Goal: Information Seeking & Learning: Learn about a topic

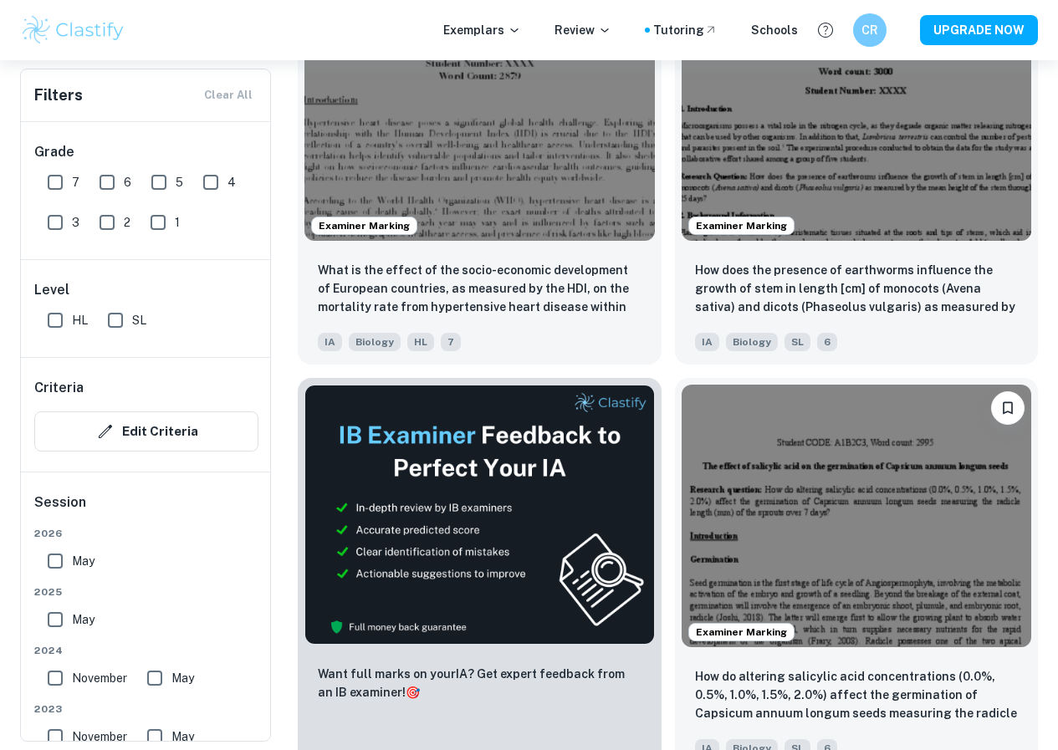
scroll to position [669, 0]
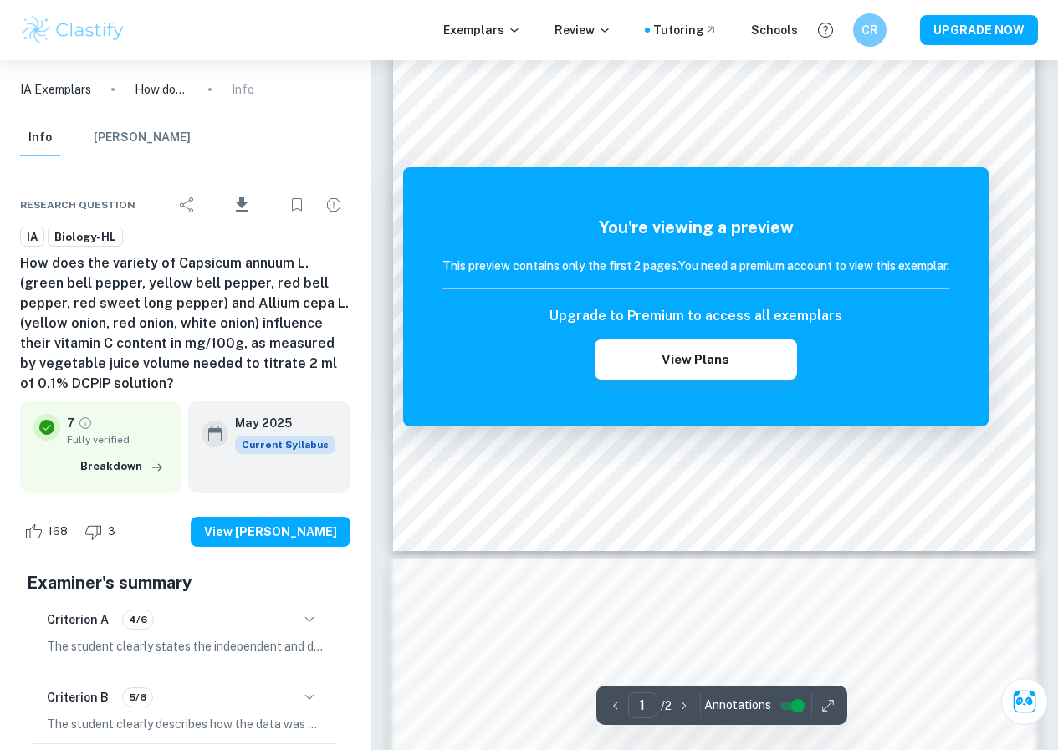
scroll to position [264, 0]
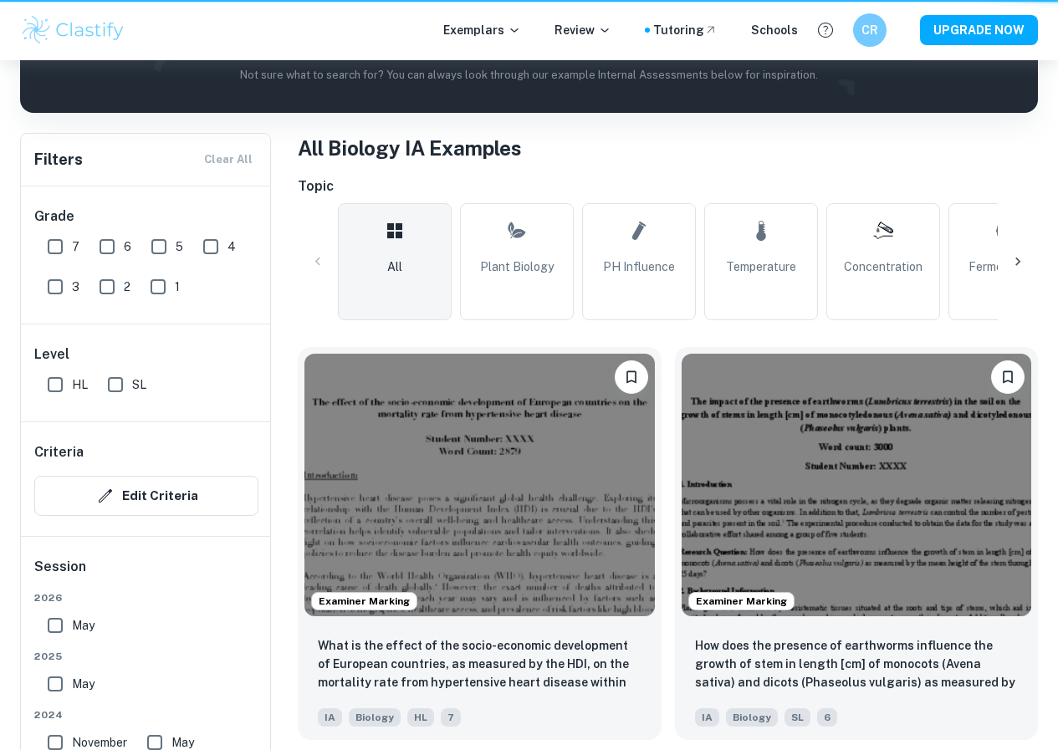
scroll to position [669, 0]
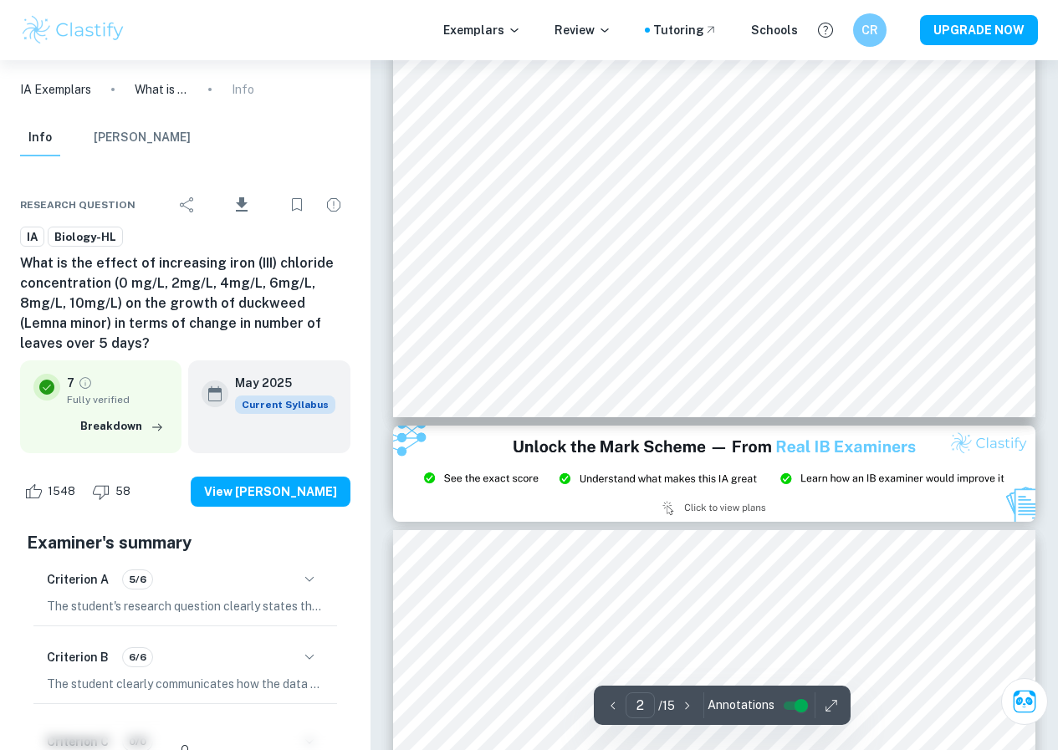
type input "3"
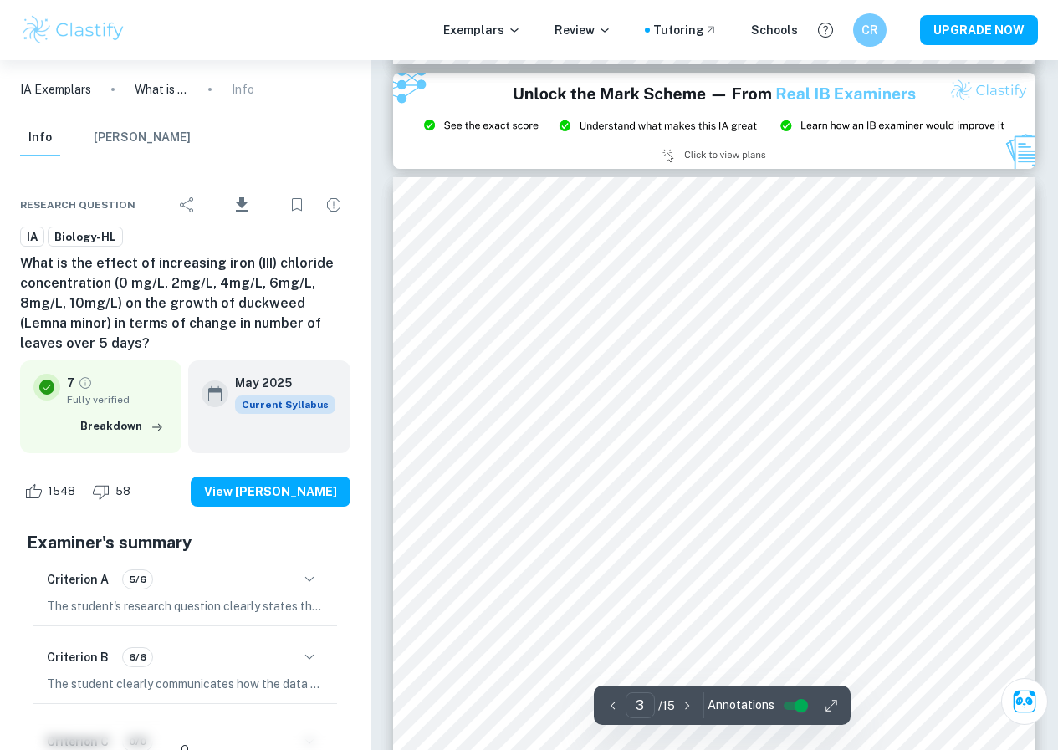
scroll to position [2091, 0]
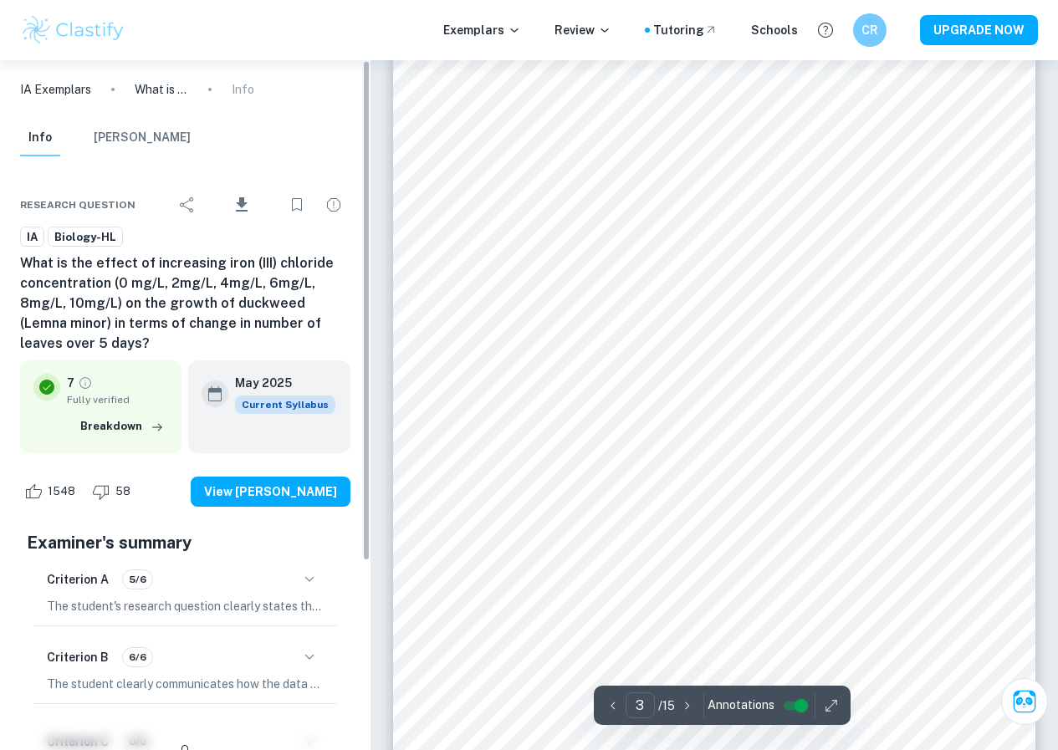
click at [182, 145] on div "Info [PERSON_NAME]" at bounding box center [185, 142] width 357 height 44
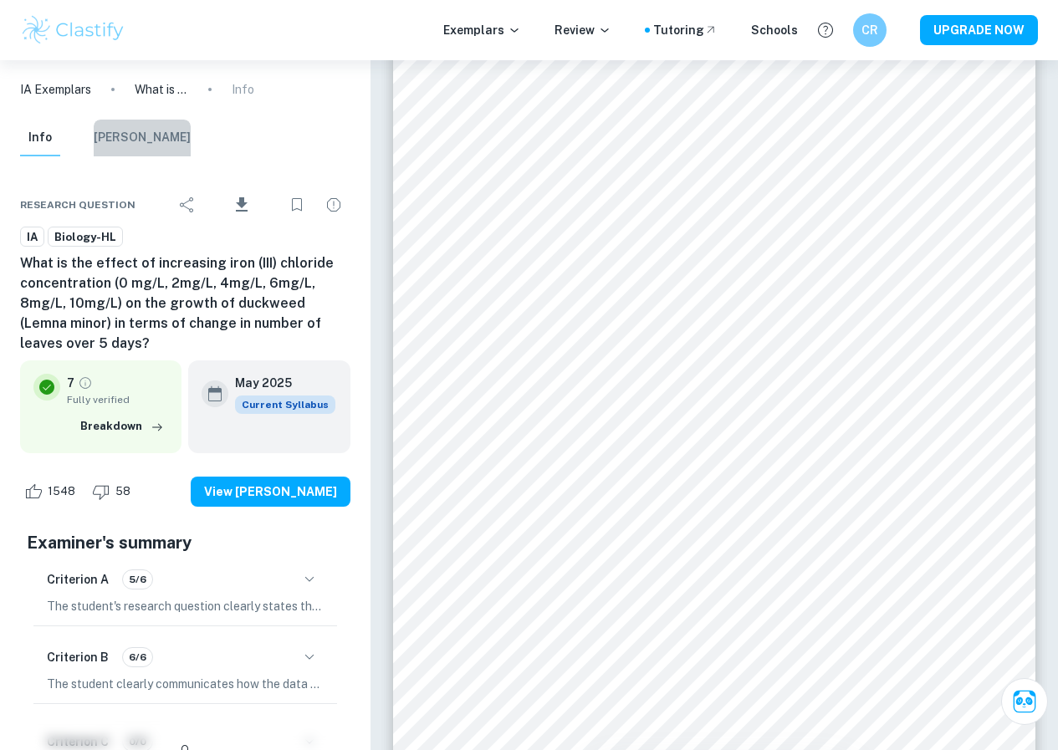
click at [144, 136] on button "[PERSON_NAME]" at bounding box center [142, 138] width 97 height 37
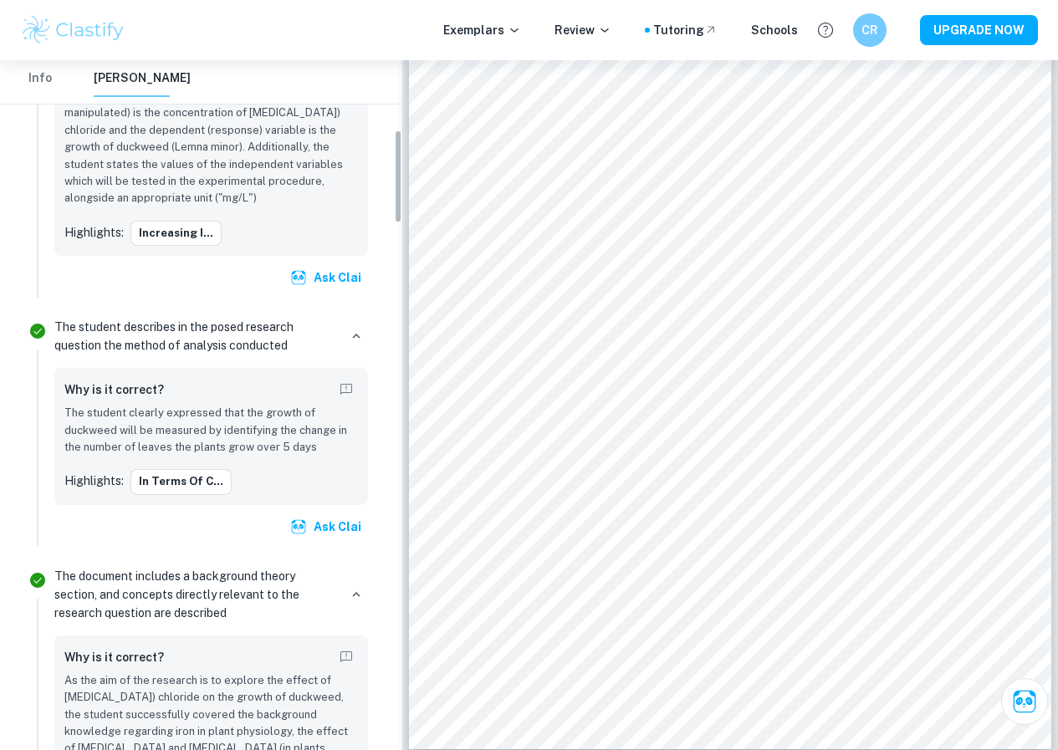
scroll to position [586, 0]
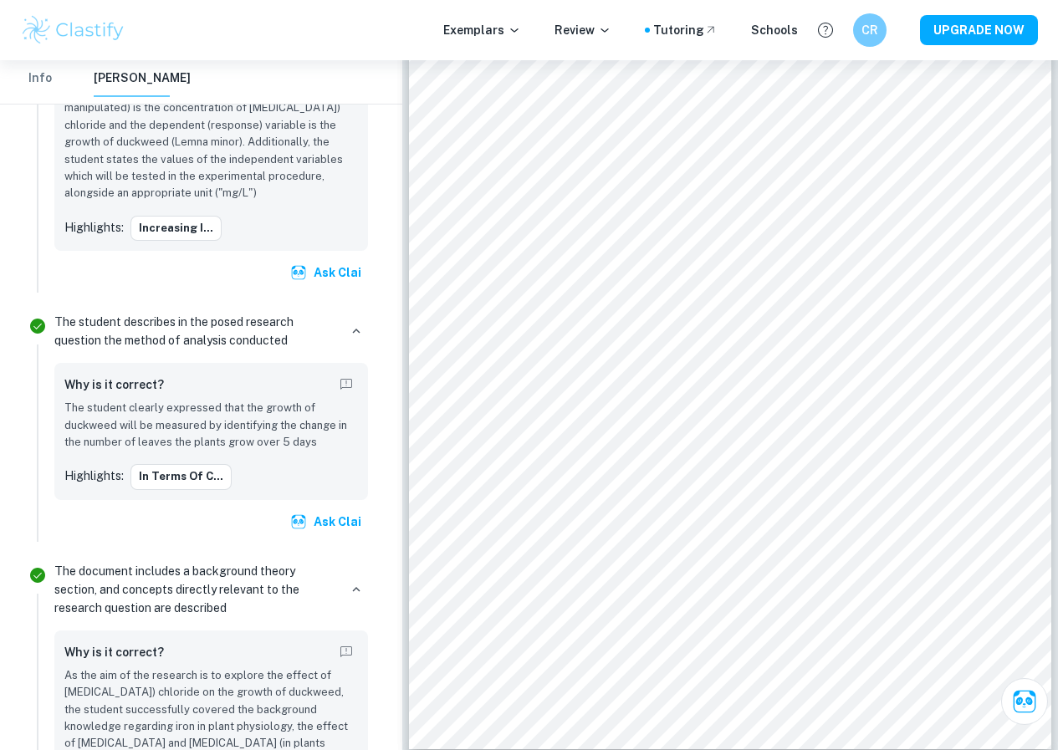
click at [233, 424] on p "The student clearly expressed that the growth of duckweed will be measured by i…" at bounding box center [211, 425] width 294 height 51
click at [123, 384] on h6 "Why is it correct?" at bounding box center [114, 385] width 100 height 18
click at [116, 346] on p "The student describes in the posed research question the method of analysis con…" at bounding box center [196, 331] width 284 height 37
click at [113, 327] on p "The student describes in the posed research question the method of analysis con…" at bounding box center [196, 331] width 284 height 37
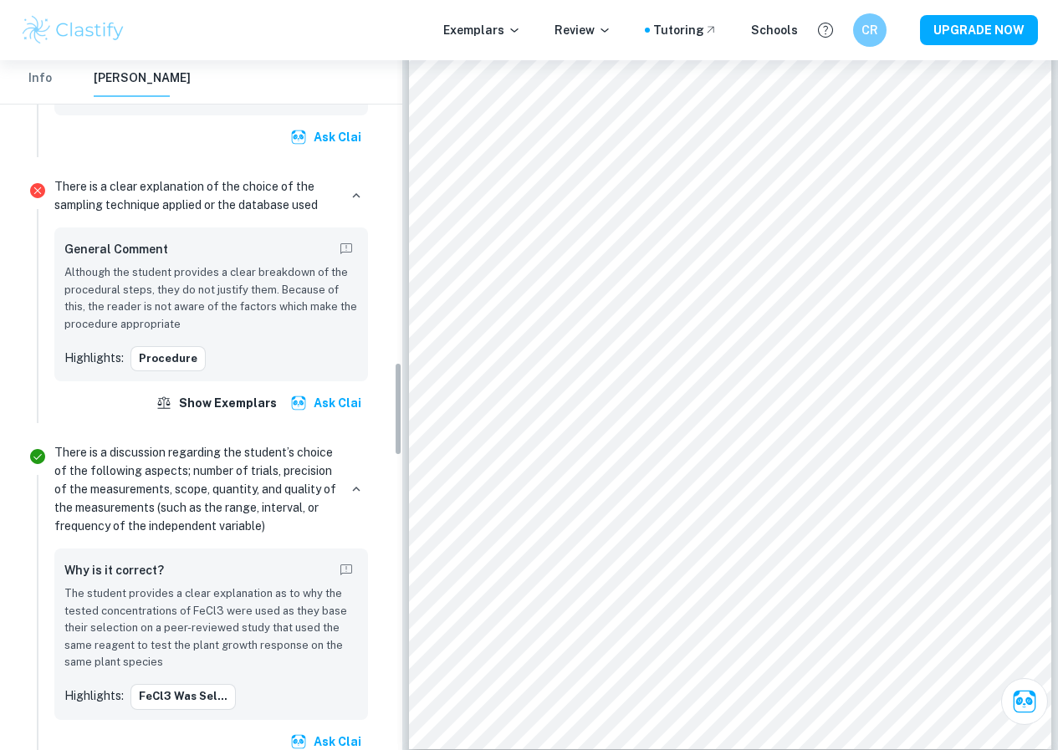
scroll to position [2260, 0]
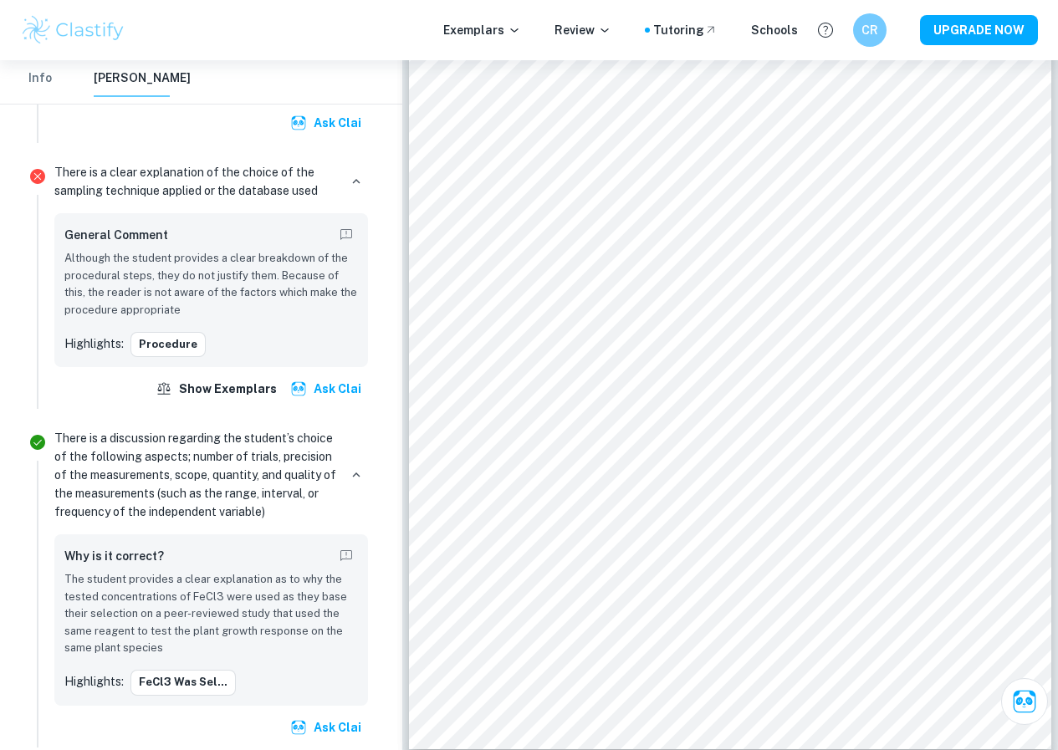
click at [184, 264] on p "Although the student provides a clear breakdown of the procedural steps, they d…" at bounding box center [211, 284] width 294 height 69
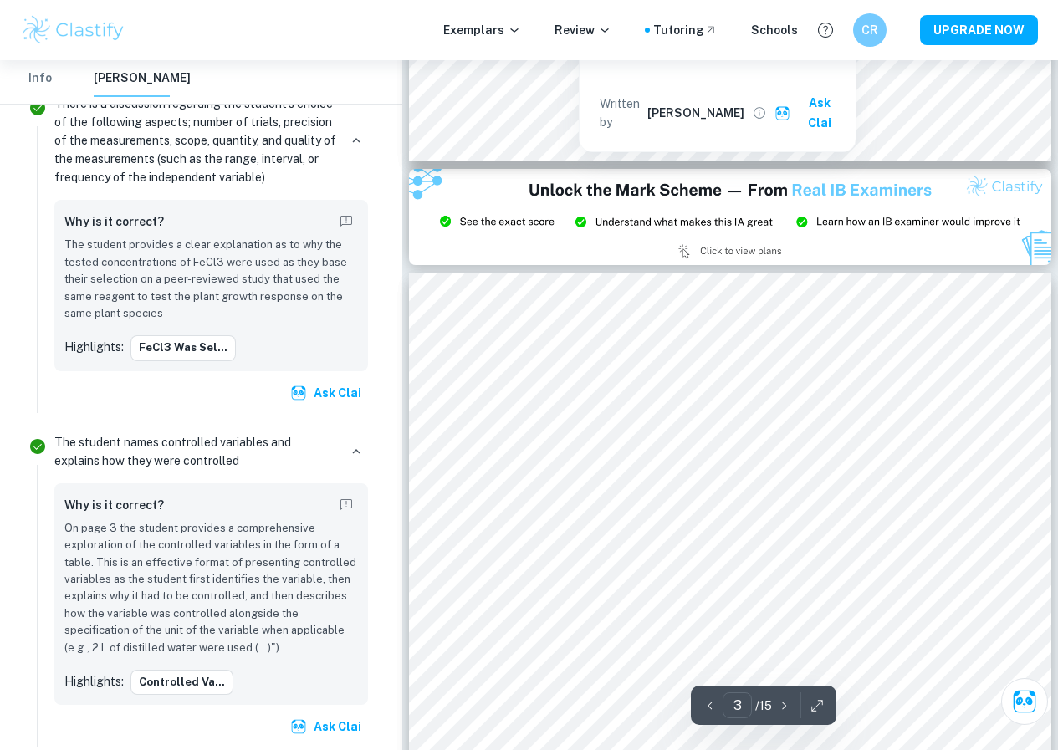
scroll to position [2076, 0]
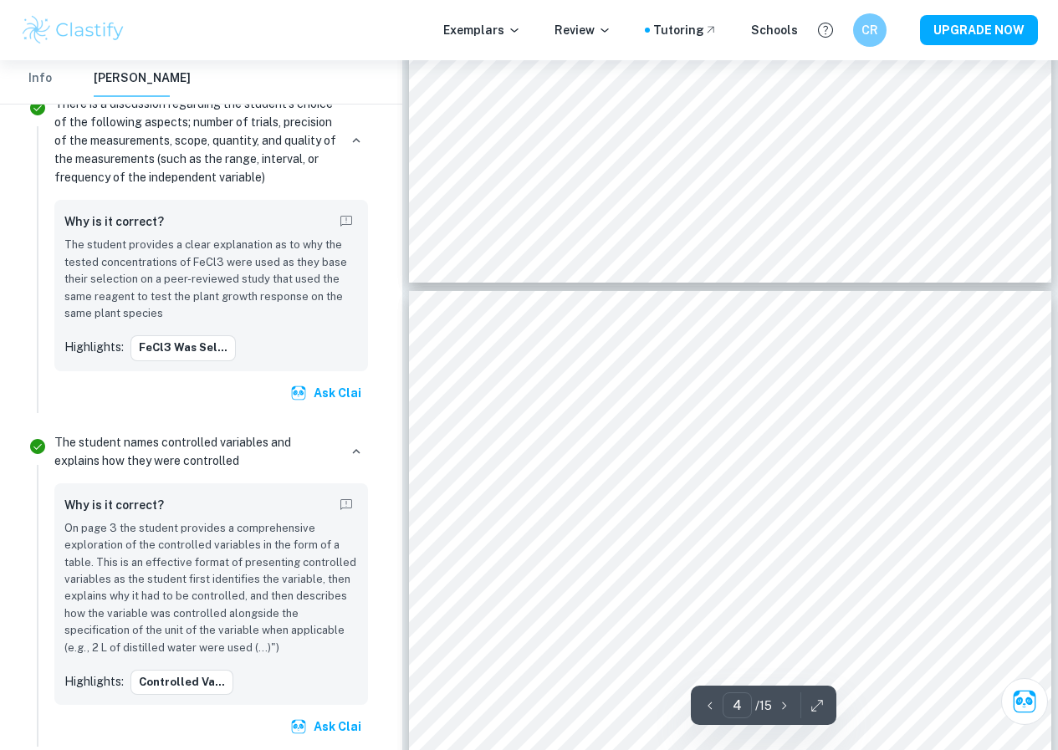
type input "3"
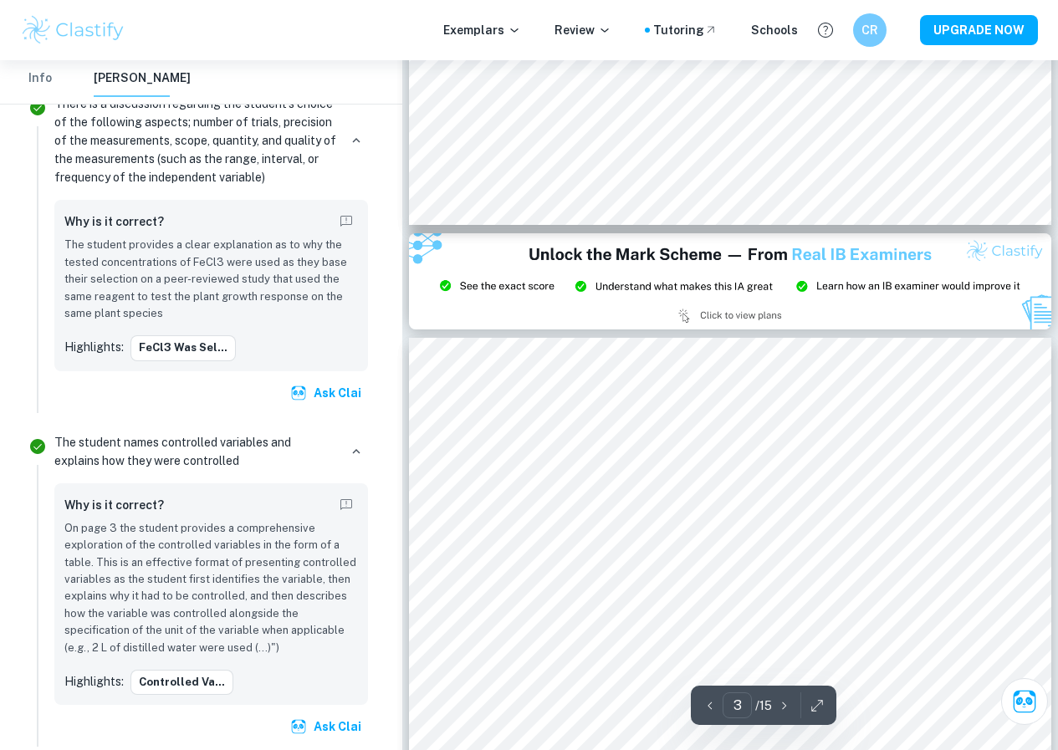
scroll to position [1742, 0]
